Goal: Information Seeking & Learning: Learn about a topic

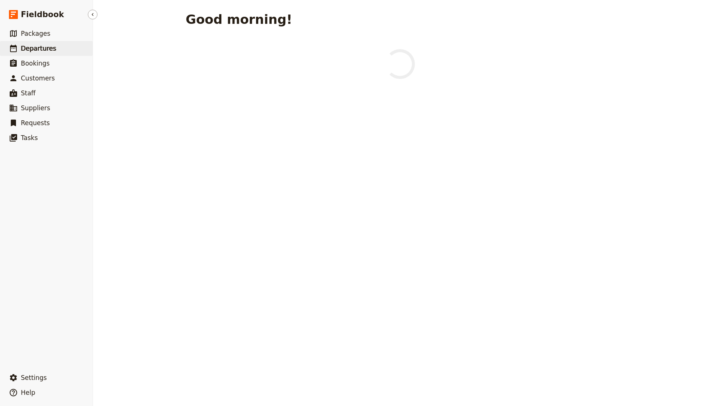
click at [62, 41] on link "​ Departures" at bounding box center [46, 48] width 93 height 15
select select "CREATED_AT"
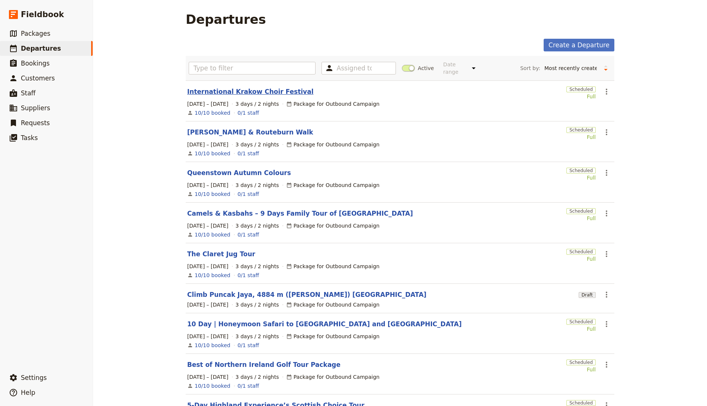
click at [226, 90] on link "International Krakow Choir Festival" at bounding box center [250, 91] width 126 height 9
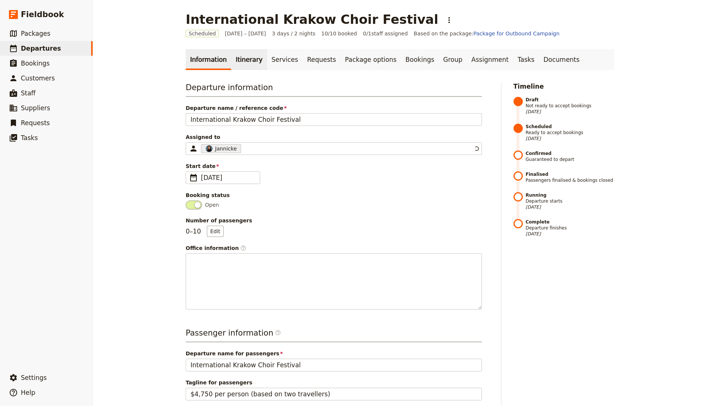
click at [240, 66] on link "Itinerary" at bounding box center [249, 59] width 36 height 21
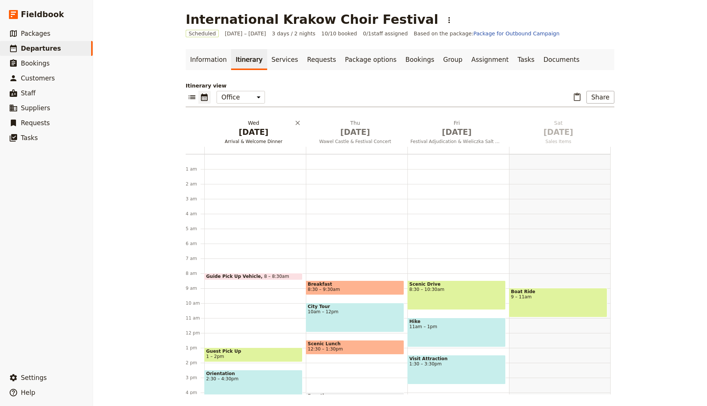
scroll to position [97, 0]
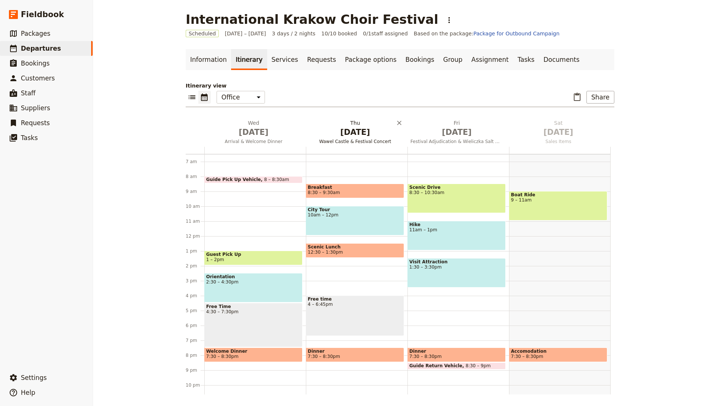
click at [256, 134] on span "[DATE]" at bounding box center [253, 132] width 93 height 11
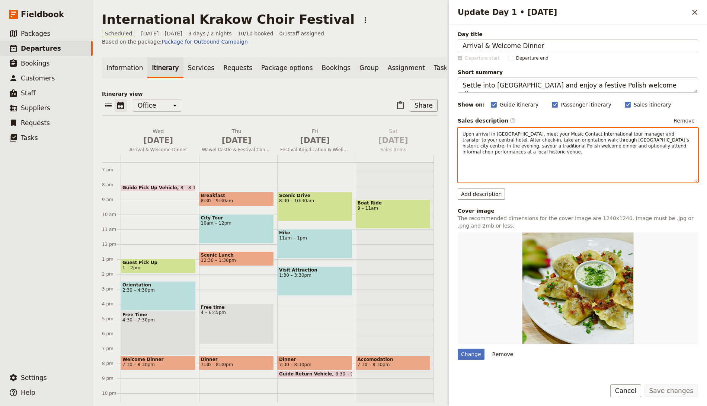
click at [558, 145] on span "Upon arrival in [GEOGRAPHIC_DATA], meet your Music Contact International tour m…" at bounding box center [577, 142] width 228 height 23
